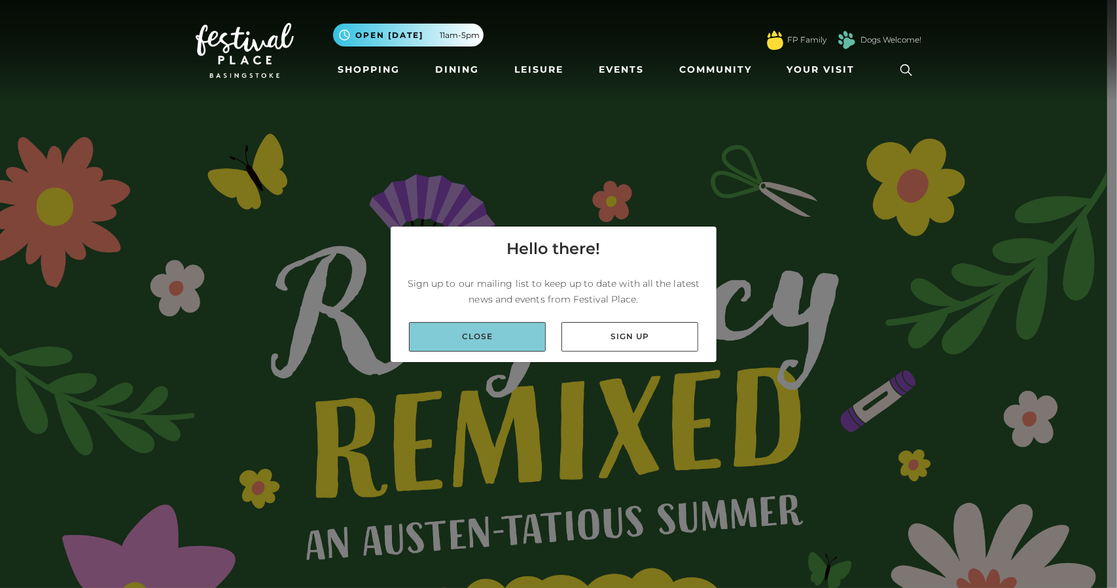
click at [495, 338] on link "Close" at bounding box center [477, 336] width 137 height 29
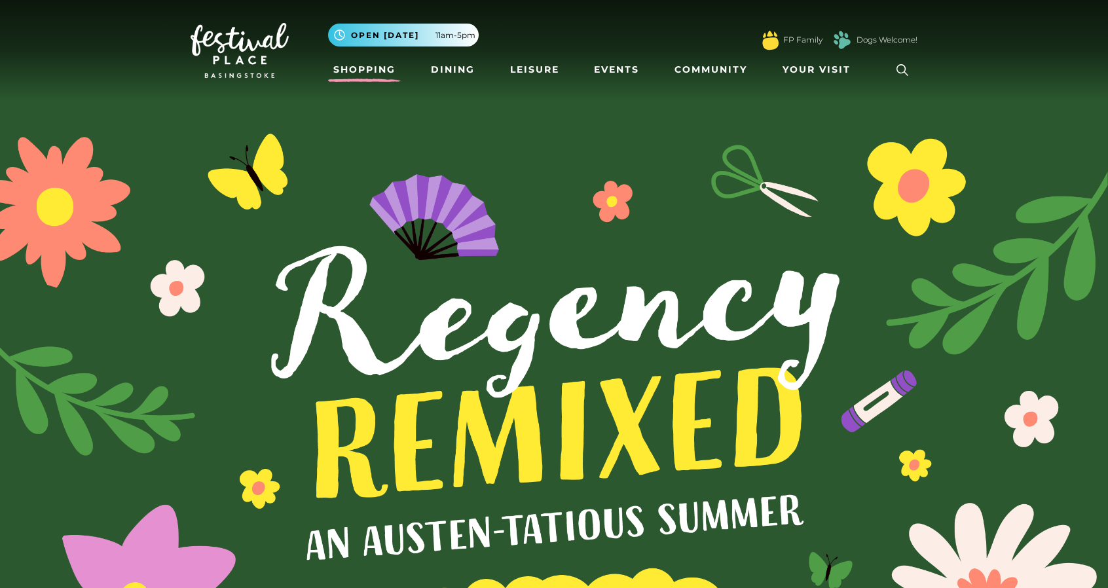
click at [384, 75] on link "Shopping" at bounding box center [364, 70] width 73 height 24
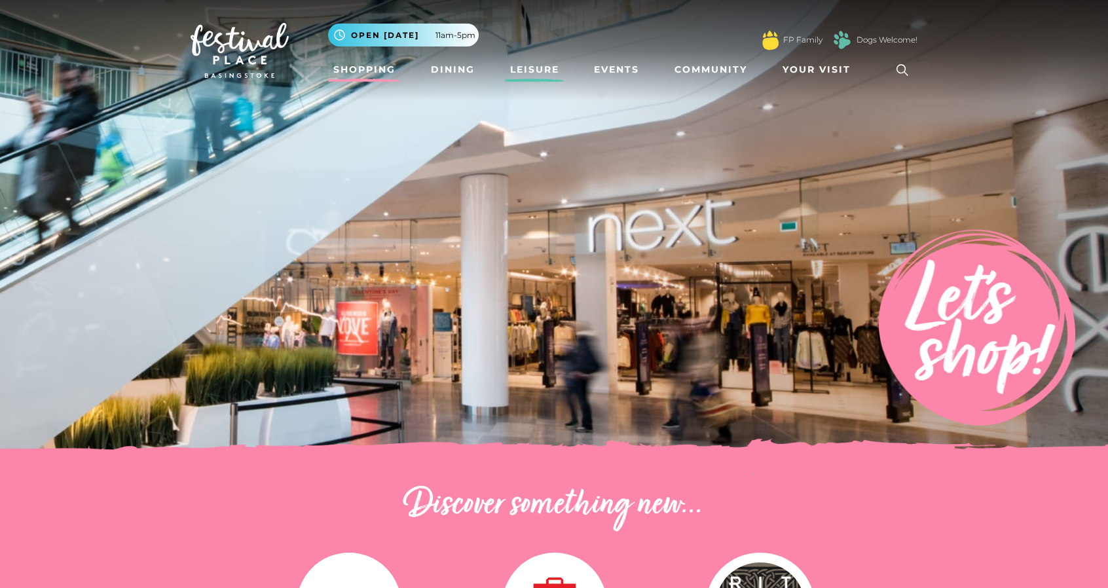
click at [531, 73] on link "Leisure" at bounding box center [535, 70] width 60 height 24
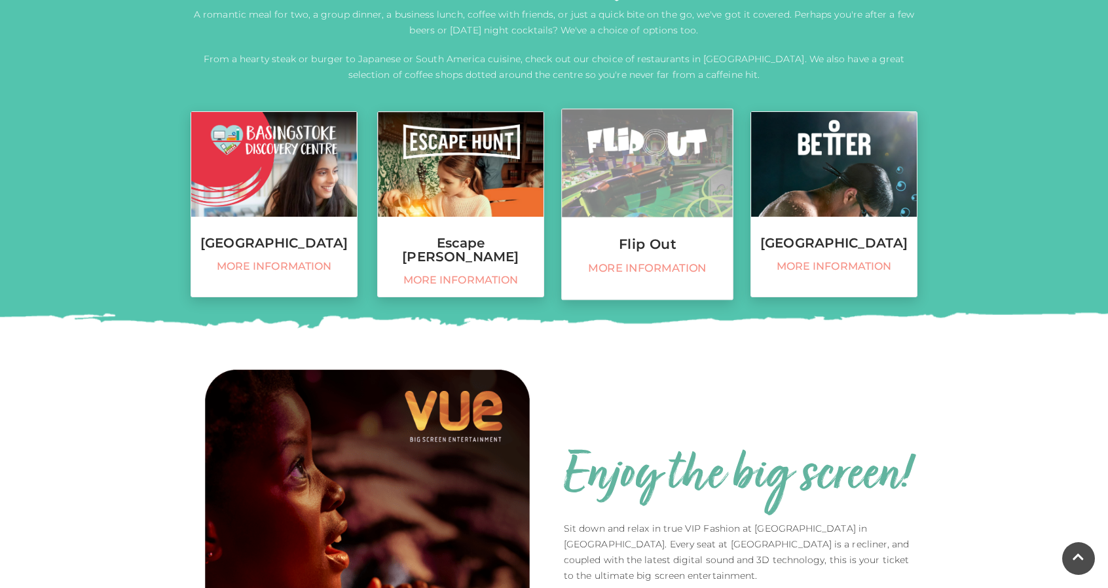
scroll to position [312, 0]
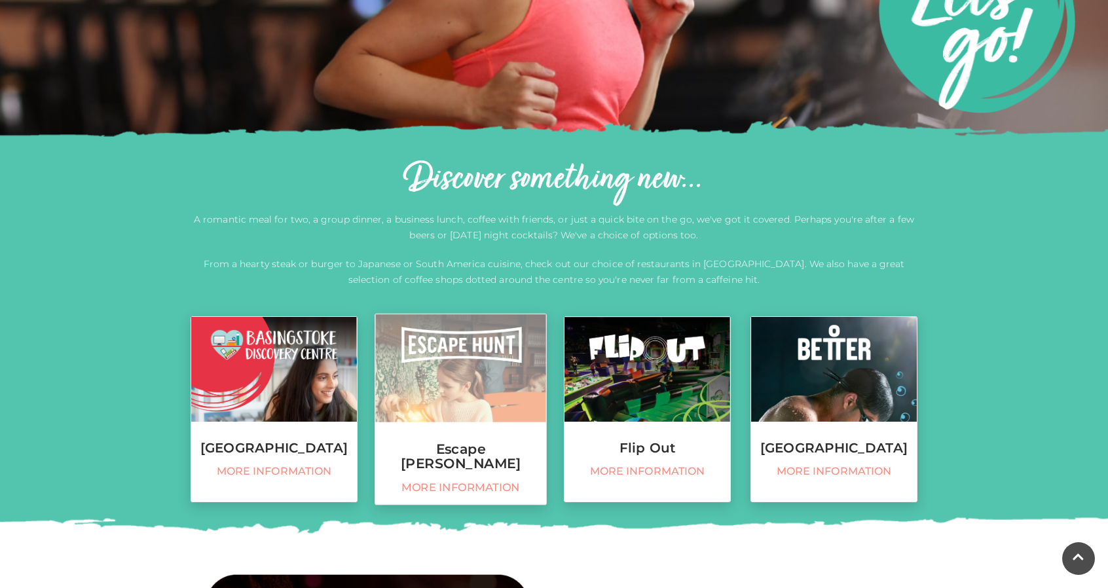
click at [502, 333] on img at bounding box center [460, 368] width 171 height 108
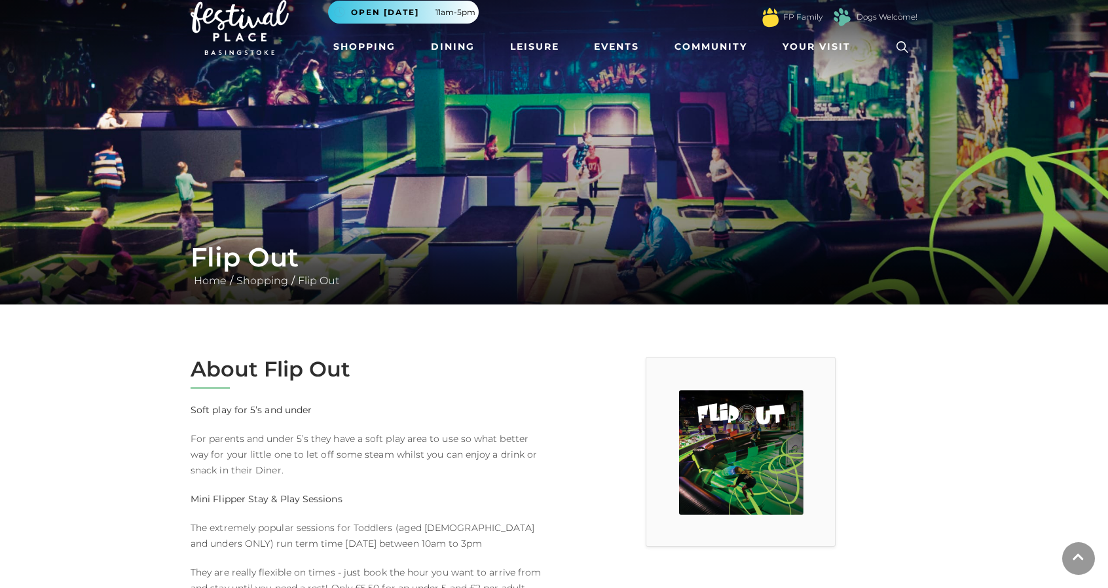
scroll to position [262, 0]
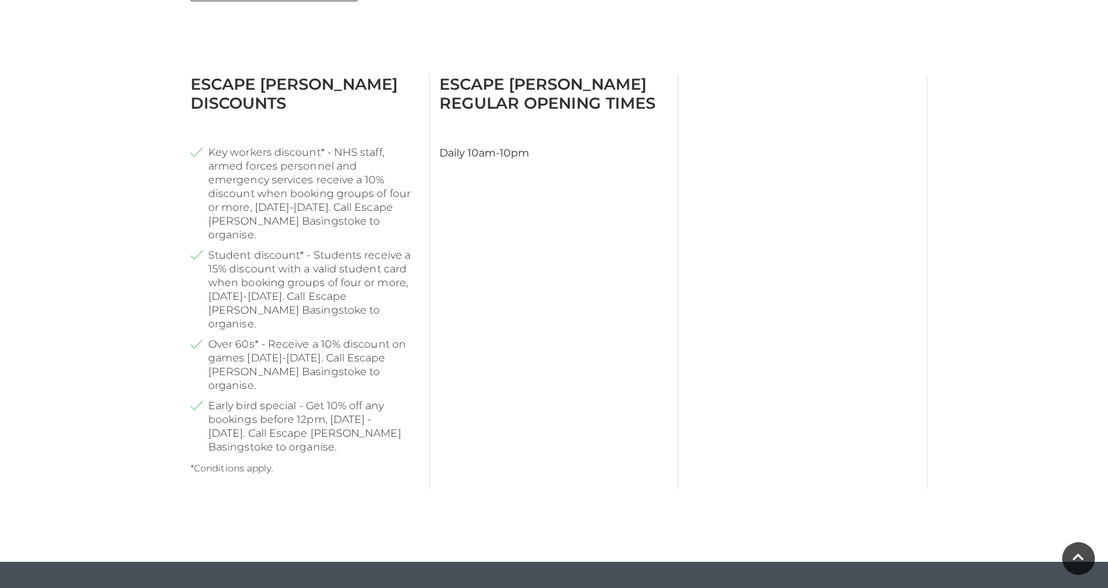
scroll to position [720, 0]
